Goal: Task Accomplishment & Management: Use online tool/utility

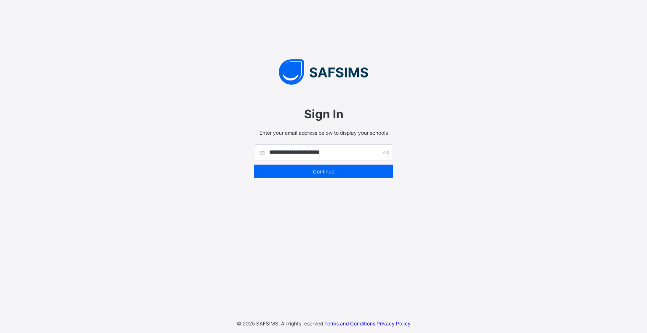
type input "**********"
click at [342, 155] on input "text" at bounding box center [323, 152] width 139 height 16
type input "**********"
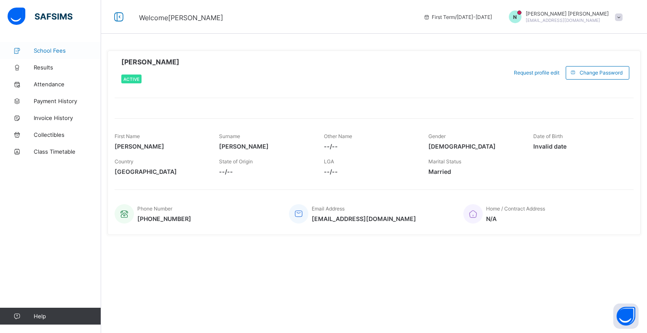
click at [48, 51] on span "School Fees" at bounding box center [67, 50] width 67 height 7
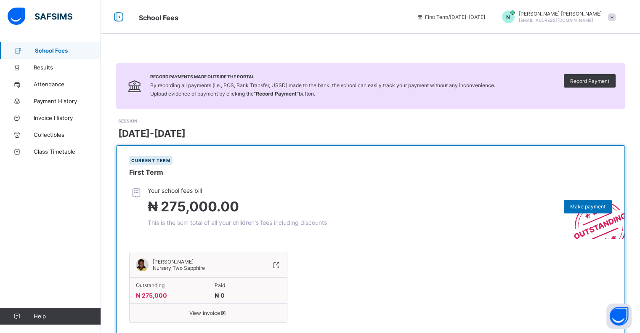
click at [510, 17] on span "N" at bounding box center [508, 17] width 4 height 6
click at [45, 67] on span "Results" at bounding box center [67, 67] width 67 height 7
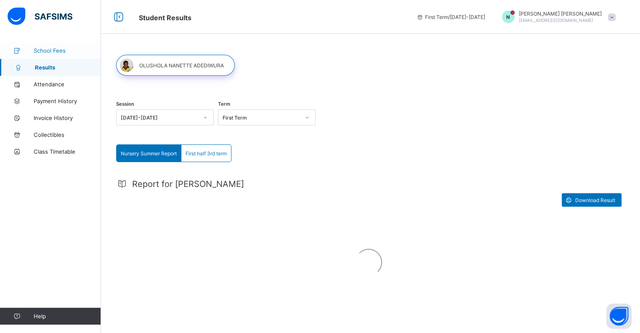
click at [52, 53] on span "School Fees" at bounding box center [67, 50] width 67 height 7
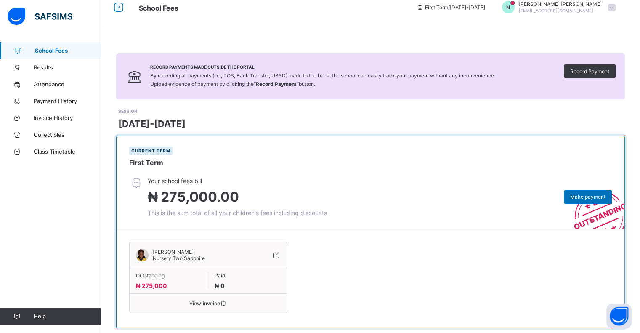
scroll to position [26, 0]
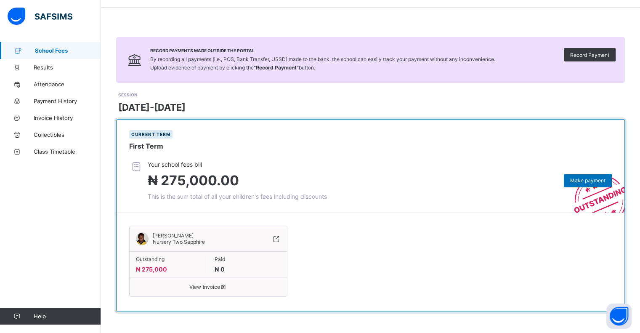
click at [197, 289] on span "View invoice" at bounding box center [208, 287] width 145 height 6
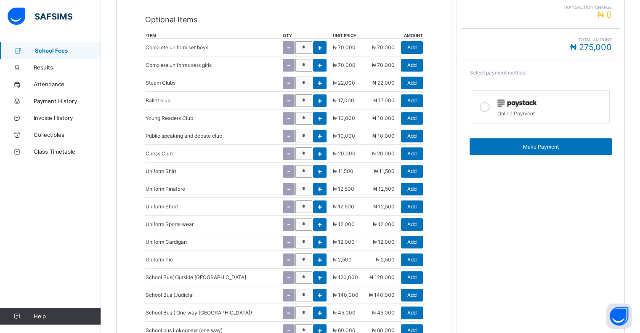
scroll to position [328, 0]
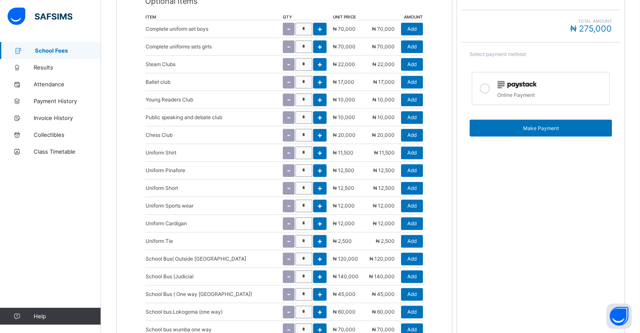
click at [110, 272] on div "School Fees / [PERSON_NAME] ADEDIWURA Invoice For [PERSON_NAME] ADEDIWURA View …" at bounding box center [370, 171] width 539 height 912
click at [106, 273] on div "School Fees / [PERSON_NAME] ADEDIWURA Invoice For [PERSON_NAME] ADEDIWURA View …" at bounding box center [370, 171] width 539 height 912
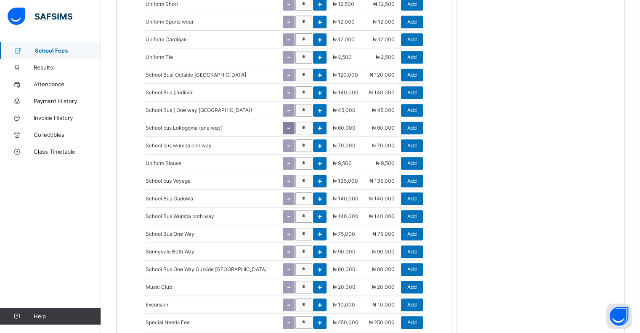
scroll to position [622, 0]
